Goal: Check status: Check status

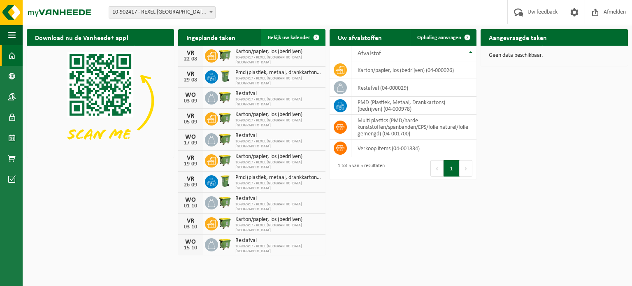
click at [280, 35] on span "Bekijk uw kalender" at bounding box center [289, 37] width 42 height 5
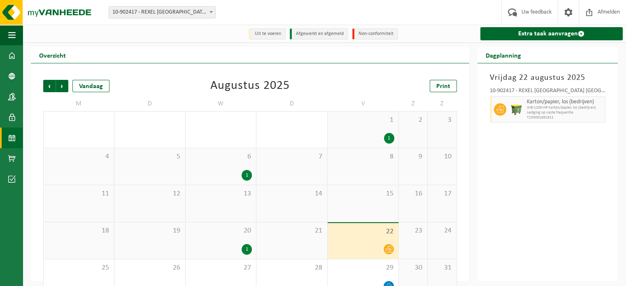
click at [278, 37] on li "Uit te voeren" at bounding box center [267, 33] width 37 height 11
click at [268, 35] on li "Uit te voeren" at bounding box center [267, 33] width 37 height 11
click at [318, 34] on li "Afgewerkt en afgemeld" at bounding box center [319, 33] width 58 height 11
click at [15, 138] on span at bounding box center [11, 138] width 7 height 21
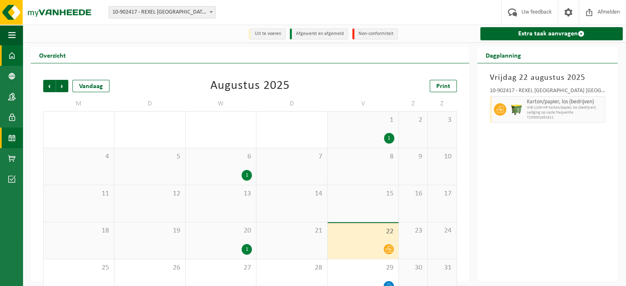
click at [14, 61] on span at bounding box center [11, 55] width 7 height 21
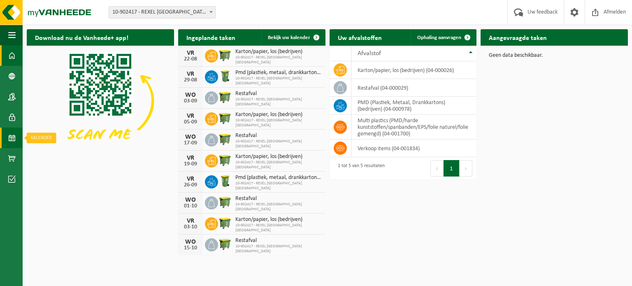
click at [8, 142] on link "Kalender" at bounding box center [11, 138] width 23 height 21
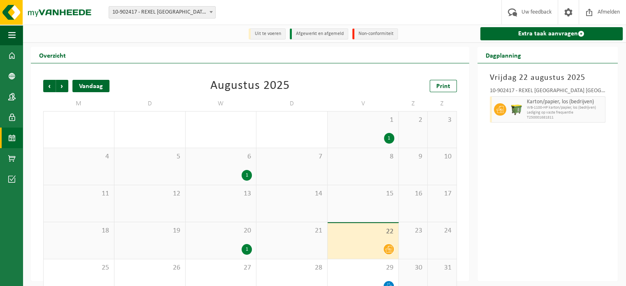
click at [99, 89] on div "Vandaag" at bounding box center [90, 86] width 37 height 12
click at [7, 35] on button "Navigatie" at bounding box center [11, 35] width 23 height 21
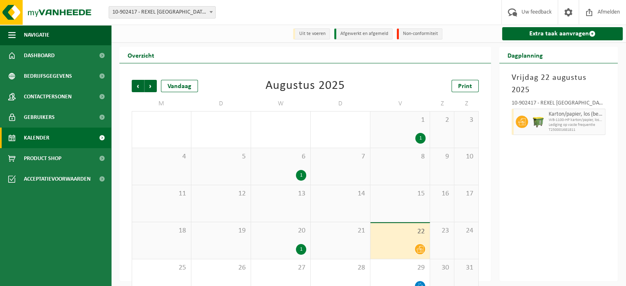
click at [104, 138] on span at bounding box center [102, 138] width 19 height 21
click at [150, 89] on span "Volgende" at bounding box center [151, 86] width 12 height 12
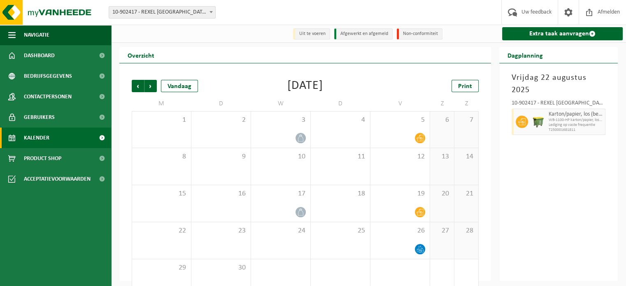
click at [150, 89] on span "Volgende" at bounding box center [151, 86] width 12 height 12
click at [532, 58] on h2 "Dagplanning" at bounding box center [525, 55] width 52 height 16
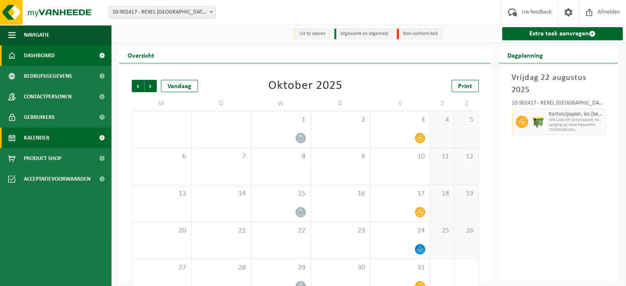
click at [70, 52] on link "Dashboard" at bounding box center [55, 55] width 111 height 21
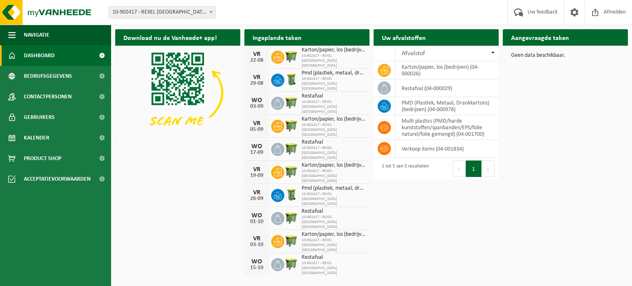
click at [307, 40] on h2 "Ingeplande taken" at bounding box center [277, 37] width 65 height 16
drag, startPoint x: 326, startPoint y: 179, endPoint x: 301, endPoint y: 125, distance: 59.2
drag, startPoint x: 301, startPoint y: 125, endPoint x: 303, endPoint y: 37, distance: 88.1
click at [303, 37] on h2 "Ingeplande taken" at bounding box center [277, 37] width 65 height 16
click at [69, 136] on link "Kalender" at bounding box center [55, 138] width 111 height 21
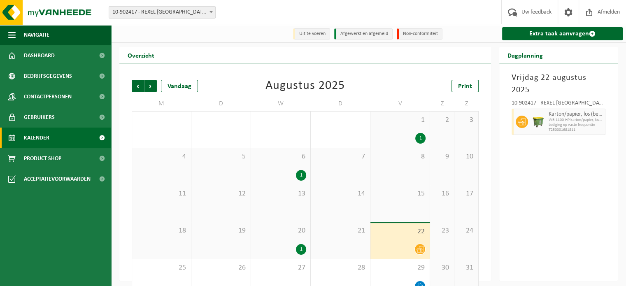
click at [346, 37] on li "Afgewerkt en afgemeld" at bounding box center [363, 33] width 58 height 11
click at [307, 32] on li "Uit te voeren" at bounding box center [311, 33] width 37 height 11
click at [191, 14] on span "10-902417 - REXEL [GEOGRAPHIC_DATA] [GEOGRAPHIC_DATA] - [GEOGRAPHIC_DATA]" at bounding box center [162, 13] width 106 height 12
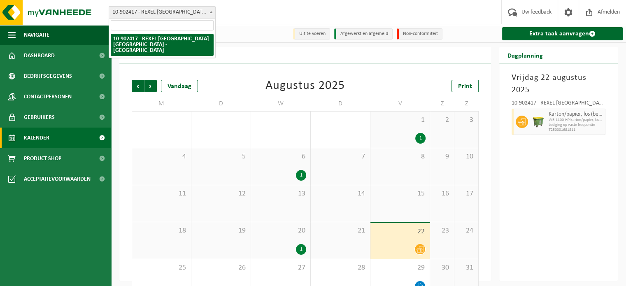
click at [69, 198] on ul "Navigatie Uw feedback Afmelden Dashboard Bedrijfsgegevens Contactpersonen Gebru…" at bounding box center [55, 155] width 111 height 261
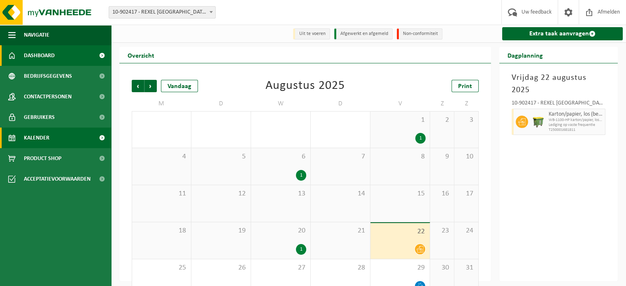
click at [43, 57] on span "Dashboard" at bounding box center [39, 55] width 31 height 21
